Goal: Task Accomplishment & Management: Use online tool/utility

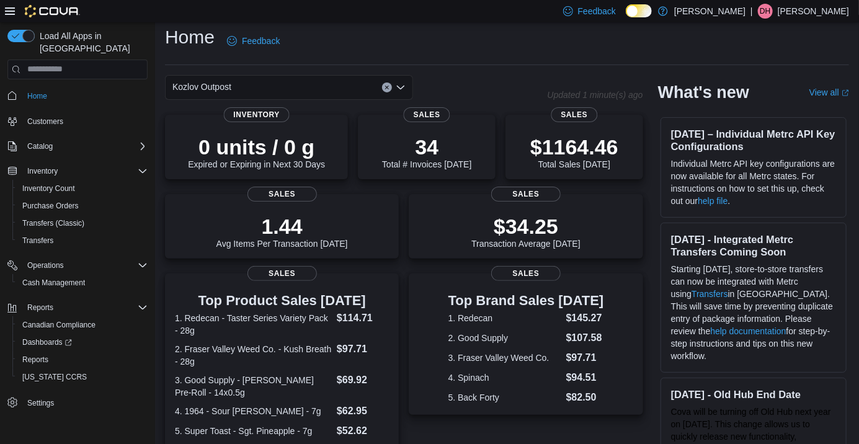
scroll to position [7, 0]
click at [73, 352] on div "Reports" at bounding box center [82, 359] width 130 height 15
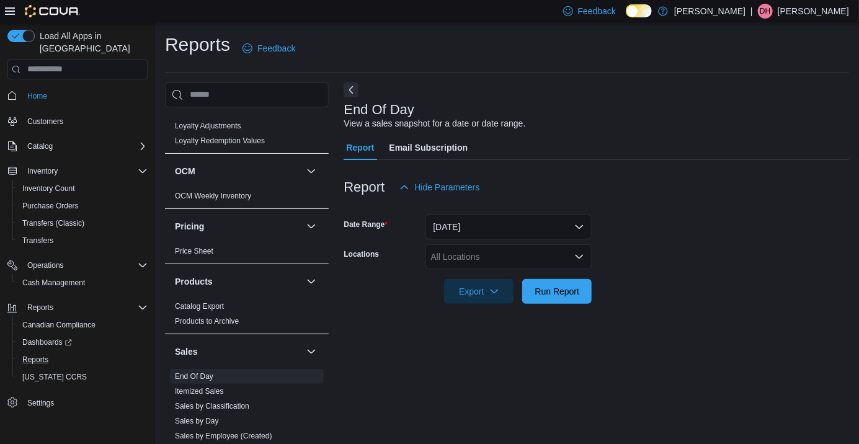
scroll to position [817, 0]
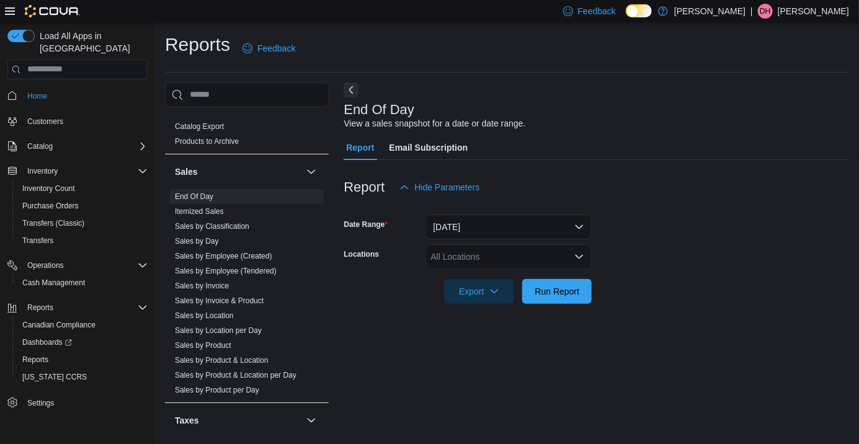
click at [239, 198] on span "End Of Day" at bounding box center [247, 196] width 154 height 15
click at [507, 260] on div "All Locations" at bounding box center [508, 256] width 166 height 25
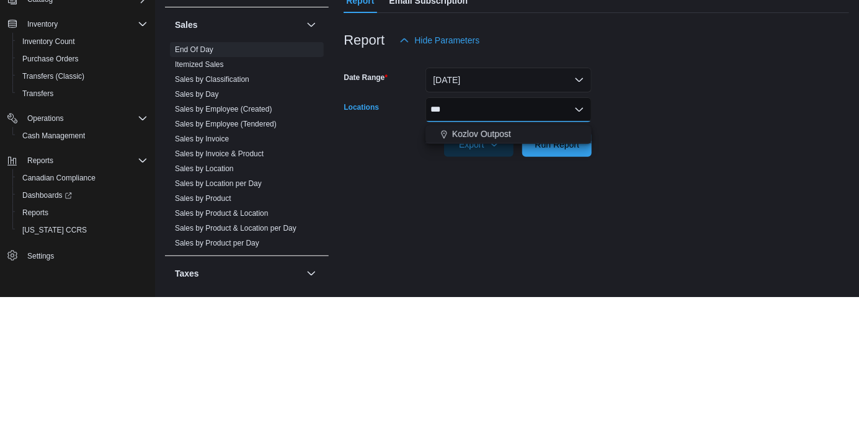
scroll to position [0, 0]
type input "***"
click at [503, 281] on span "Kozlov Outpost" at bounding box center [481, 281] width 59 height 12
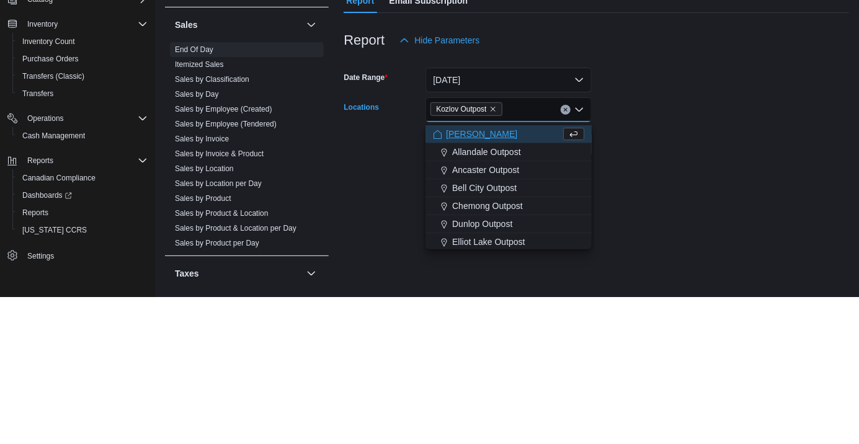
click at [690, 274] on div at bounding box center [596, 274] width 505 height 10
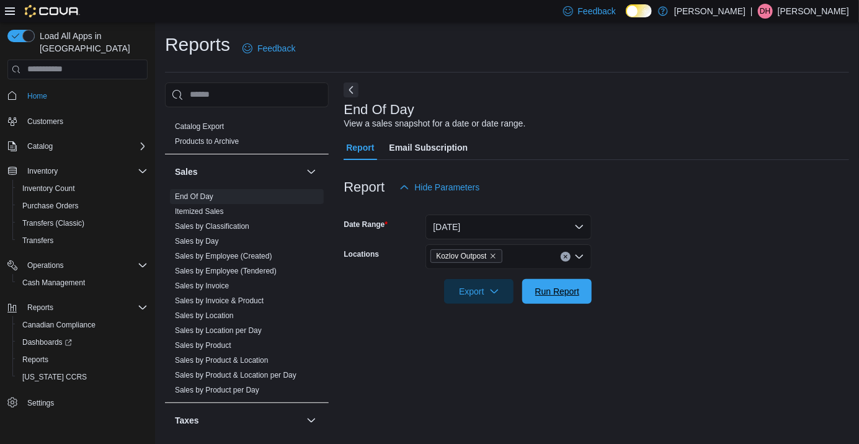
click at [572, 301] on span "Run Report" at bounding box center [557, 291] width 55 height 25
